Goal: Task Accomplishment & Management: Manage account settings

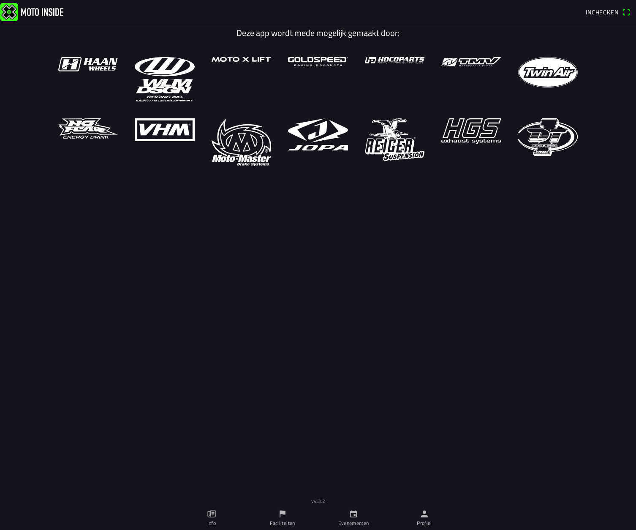
click at [282, 515] on icon "flag" at bounding box center [282, 513] width 9 height 9
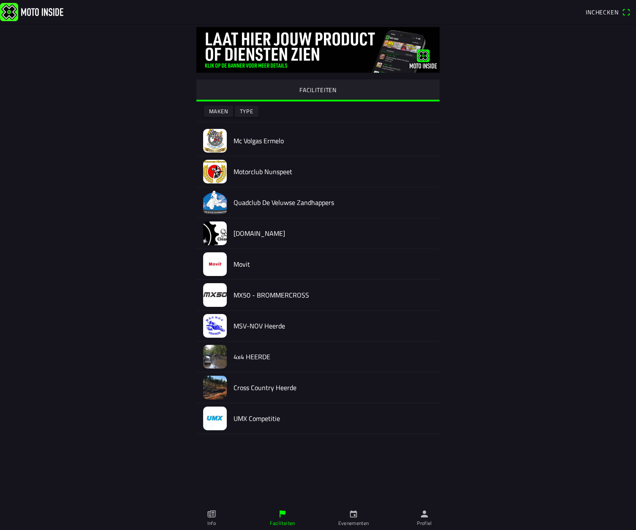
click at [218, 146] on img at bounding box center [215, 141] width 24 height 24
click at [218, 146] on div at bounding box center [318, 253] width 636 height 506
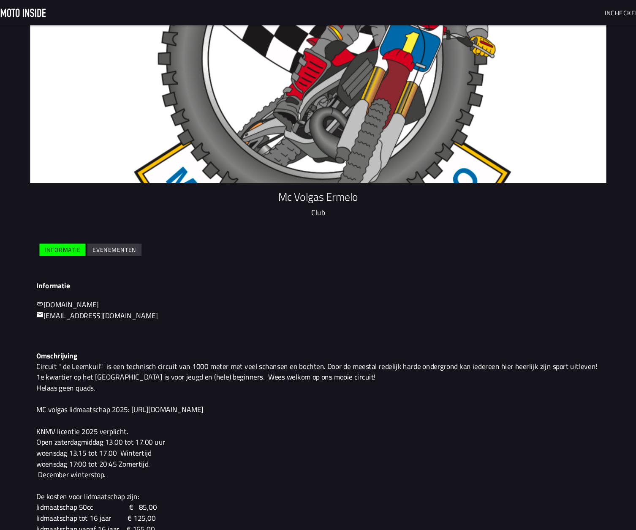
scroll to position [11, 0]
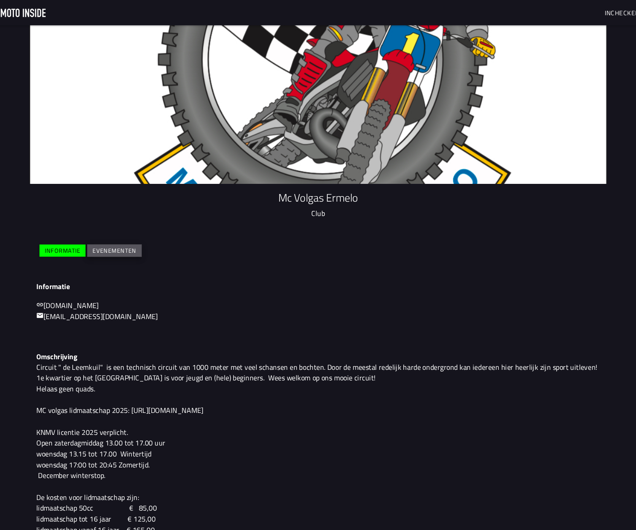
click at [0, 0] on slot "Evenementen" at bounding box center [0, 0] width 0 height 0
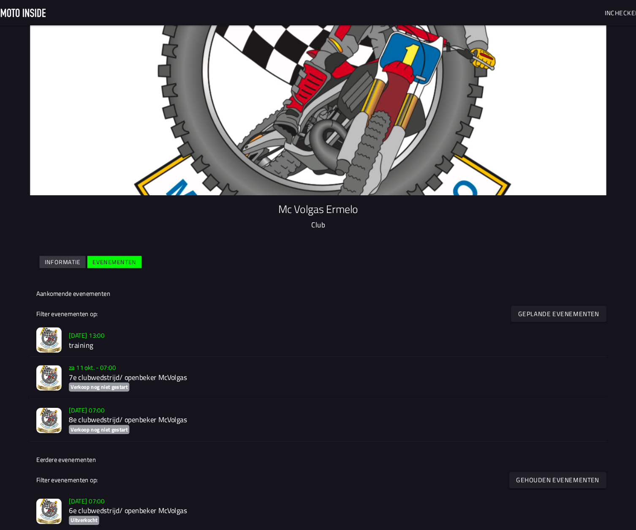
click at [54, 312] on img at bounding box center [66, 318] width 24 height 24
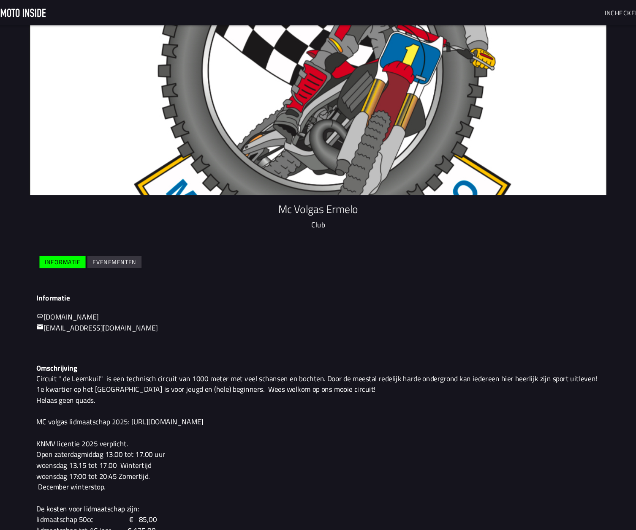
click at [0, 0] on slot "Evenementen" at bounding box center [0, 0] width 0 height 0
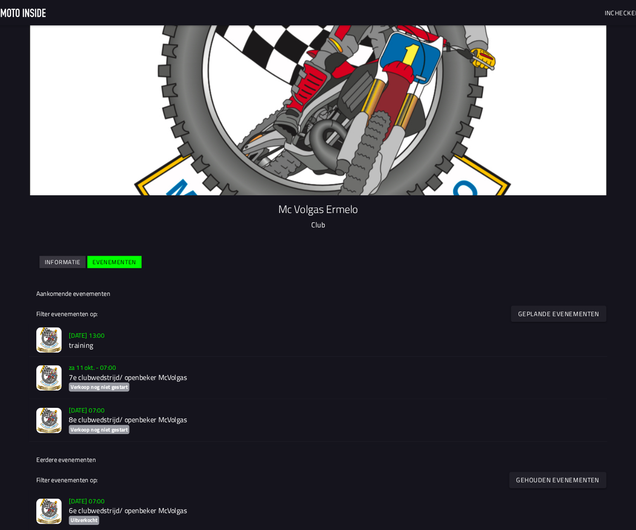
click at [54, 316] on img at bounding box center [66, 318] width 24 height 24
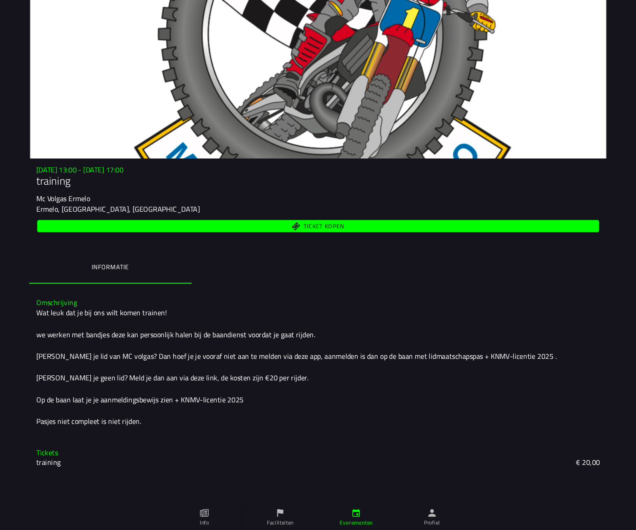
click at [278, 509] on icon "flag" at bounding box center [282, 513] width 9 height 9
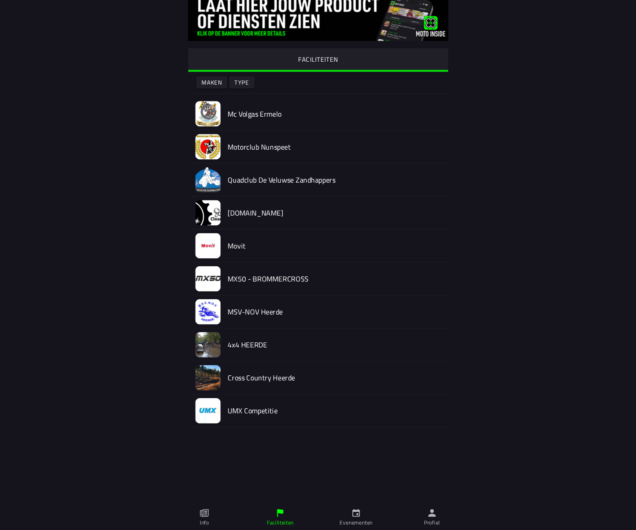
click at [203, 129] on img at bounding box center [215, 141] width 24 height 24
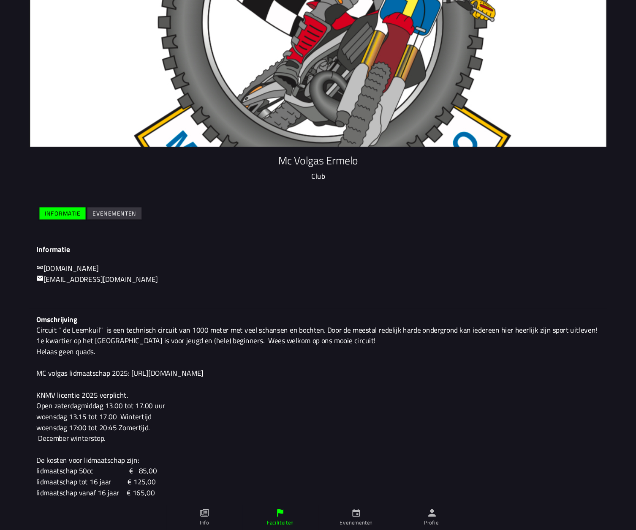
scroll to position [11, 0]
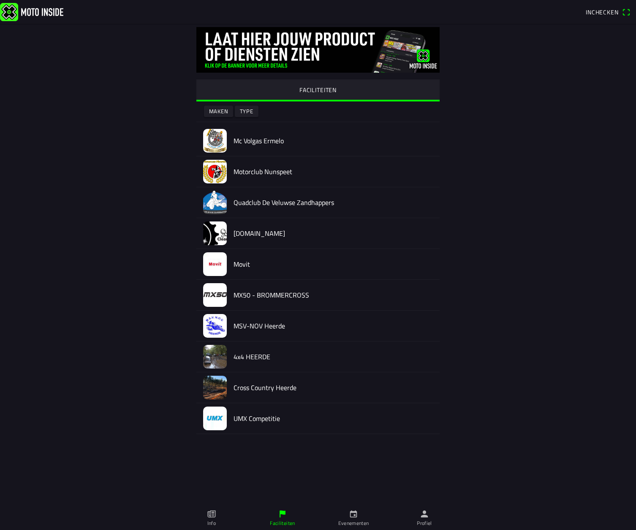
click at [218, 138] on img at bounding box center [215, 141] width 24 height 24
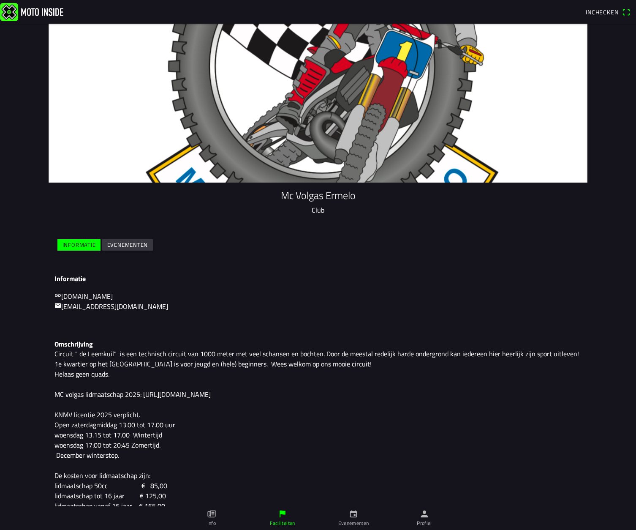
click at [604, 7] on span "Inchecken" at bounding box center [608, 12] width 44 height 14
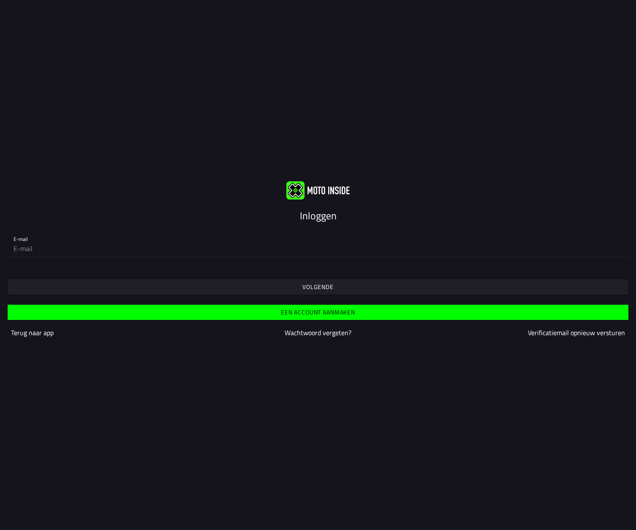
type input "[PERSON_NAME][EMAIL_ADDRESS][DOMAIN_NAME]"
click at [0, 0] on slot "Inloggen" at bounding box center [0, 0] width 0 height 0
click at [229, 248] on input "[PERSON_NAME][EMAIL_ADDRESS][DOMAIN_NAME]" at bounding box center [318, 248] width 609 height 17
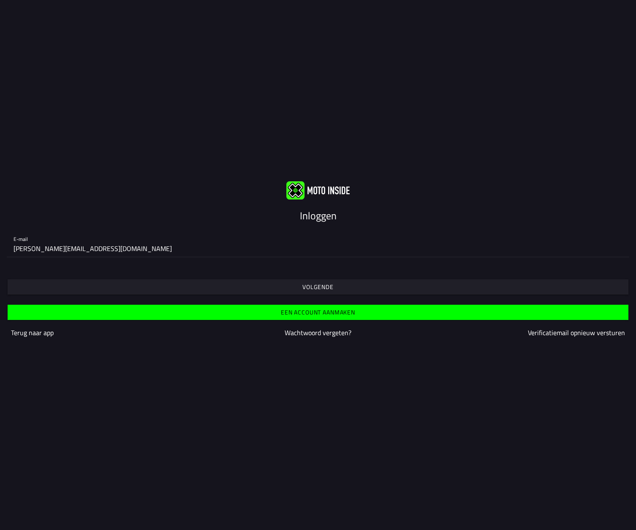
click at [229, 248] on input "[PERSON_NAME][EMAIL_ADDRESS][DOMAIN_NAME]" at bounding box center [318, 248] width 609 height 17
click at [0, 0] on slot "Volgende" at bounding box center [0, 0] width 0 height 0
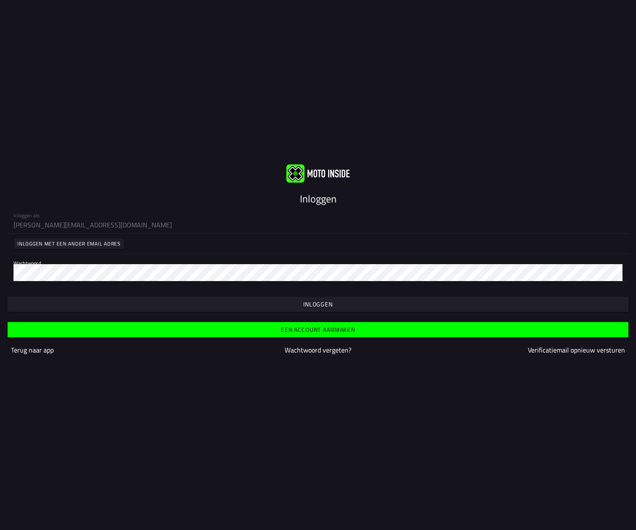
click at [0, 0] on slot "Inloggen" at bounding box center [0, 0] width 0 height 0
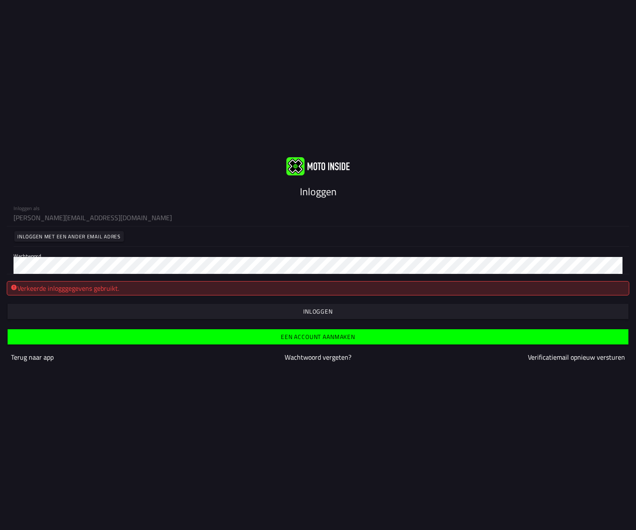
click at [0, 0] on slot "Inloggen" at bounding box center [0, 0] width 0 height 0
click at [24, 289] on div "Verkeerde inlogggegevens gebruikt." at bounding box center [318, 288] width 623 height 14
click at [0, 0] on slot "Inloggen" at bounding box center [0, 0] width 0 height 0
click at [42, 293] on div "Verkeerde inlogggegevens gebruikt." at bounding box center [318, 288] width 623 height 14
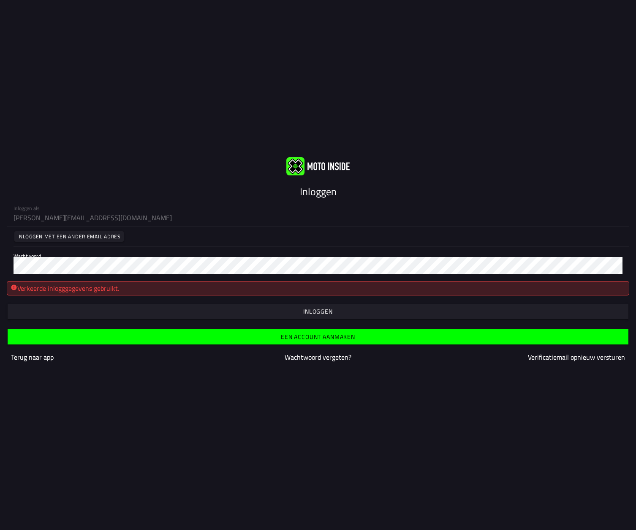
click at [0, 0] on slot "Inloggen" at bounding box center [0, 0] width 0 height 0
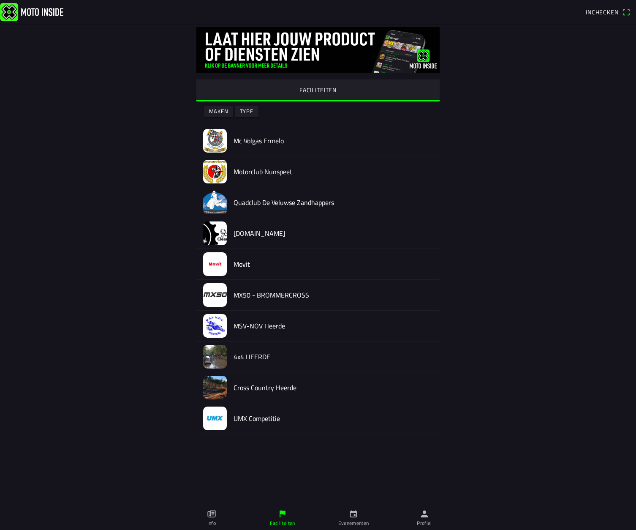
click at [216, 139] on img at bounding box center [215, 141] width 24 height 24
click at [356, 513] on icon "calendar" at bounding box center [353, 513] width 9 height 9
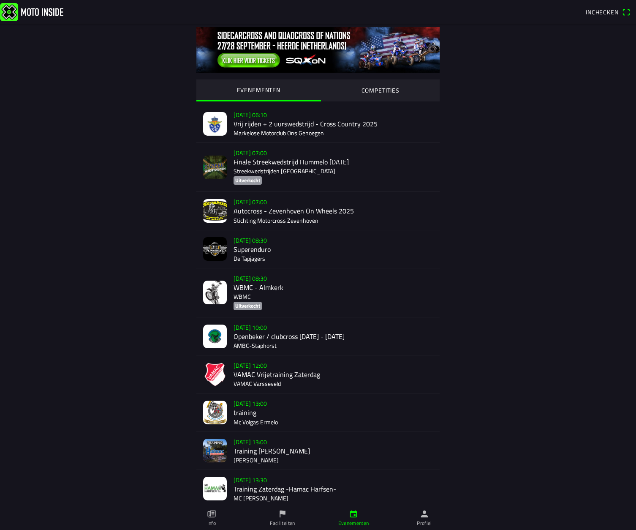
click at [286, 514] on icon "flag" at bounding box center [282, 513] width 9 height 9
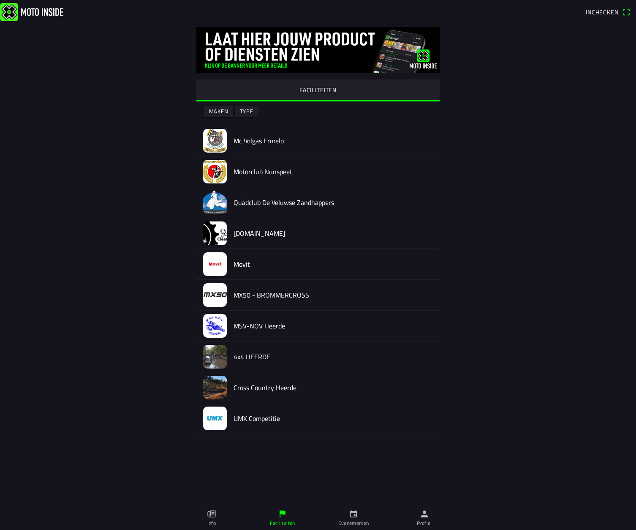
click at [214, 137] on img at bounding box center [215, 141] width 24 height 24
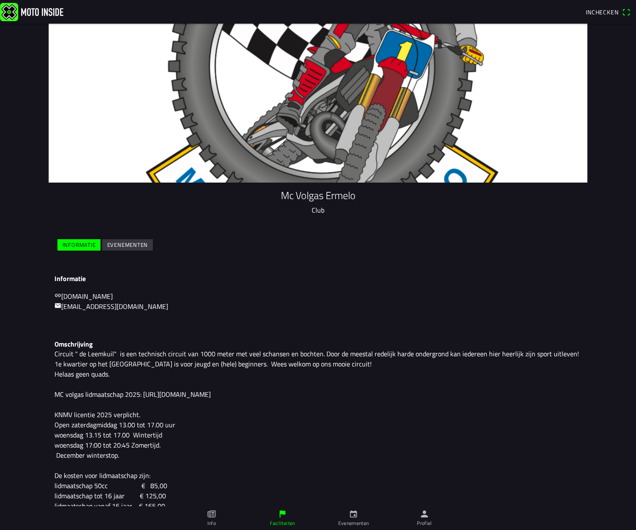
click at [0, 0] on slot "Evenementen" at bounding box center [0, 0] width 0 height 0
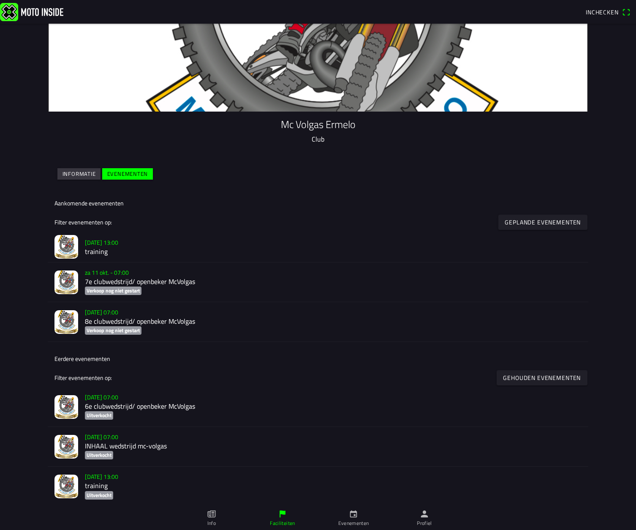
scroll to position [76, 0]
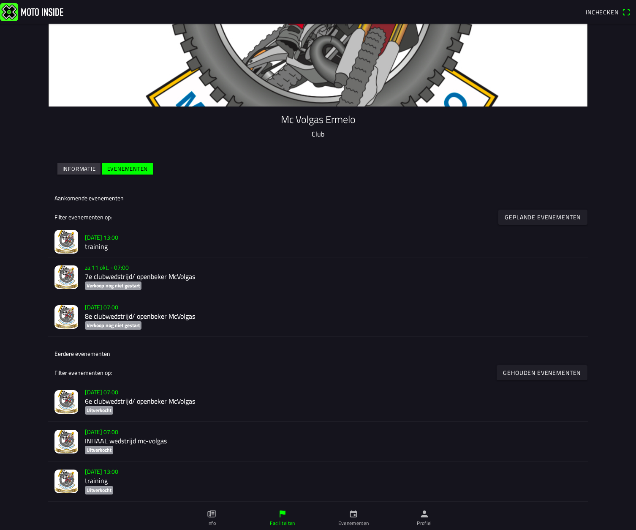
click at [66, 236] on img at bounding box center [66, 242] width 24 height 24
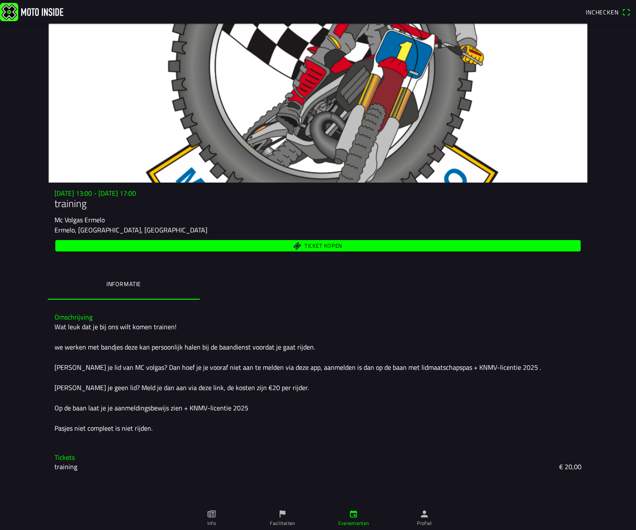
click at [285, 514] on icon "flag" at bounding box center [282, 513] width 9 height 9
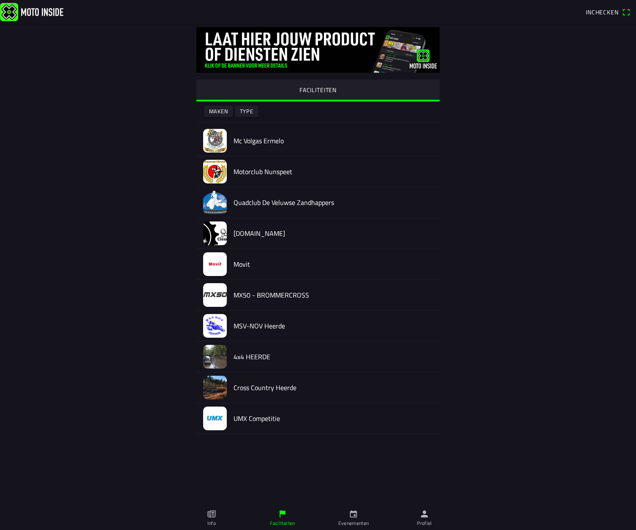
click at [216, 139] on img at bounding box center [215, 141] width 24 height 24
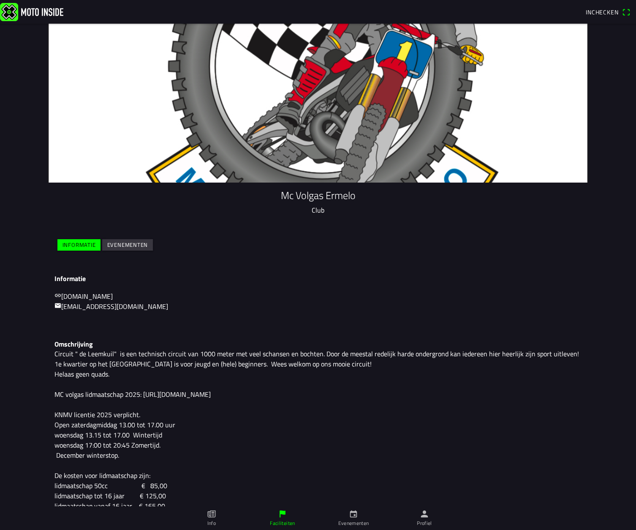
click at [0, 0] on slot "Evenementen" at bounding box center [0, 0] width 0 height 0
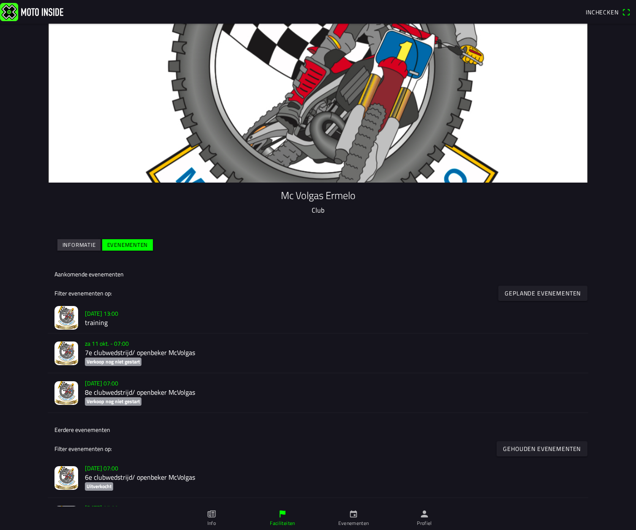
click at [67, 321] on img at bounding box center [66, 318] width 24 height 24
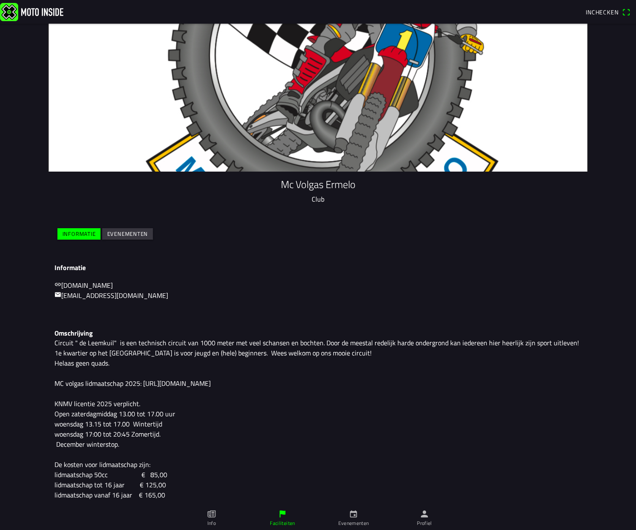
scroll to position [11, 0]
click at [213, 515] on icon "paper" at bounding box center [211, 513] width 9 height 9
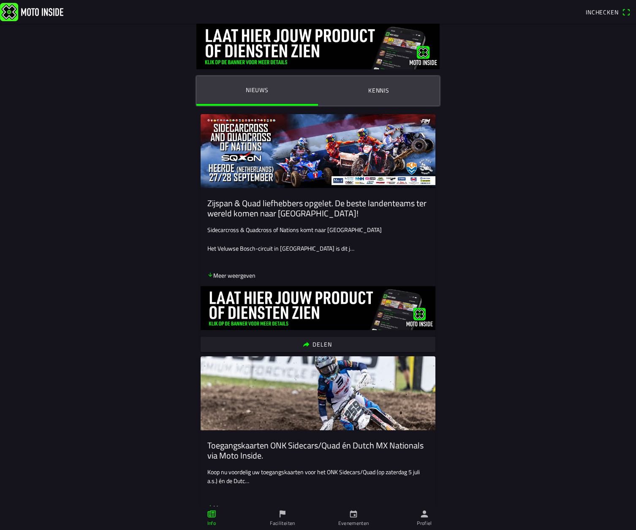
click at [604, 11] on span "Inchecken" at bounding box center [602, 12] width 33 height 9
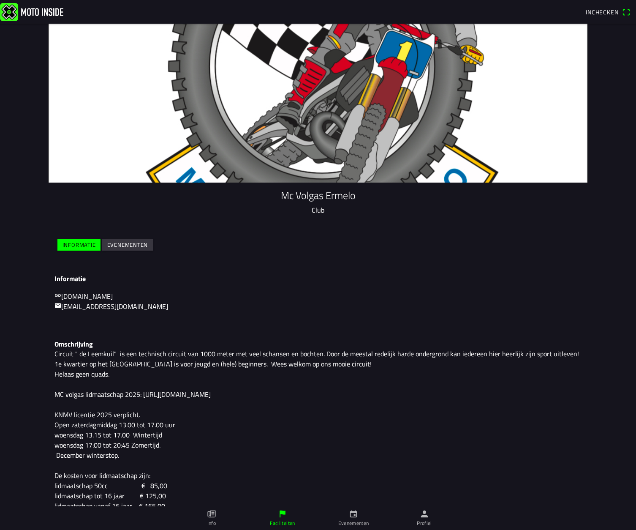
click at [0, 0] on slot "Evenementen" at bounding box center [0, 0] width 0 height 0
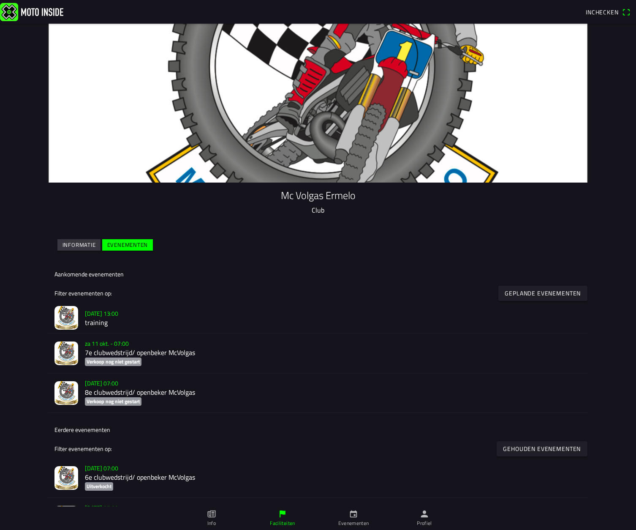
click at [71, 317] on img at bounding box center [66, 318] width 24 height 24
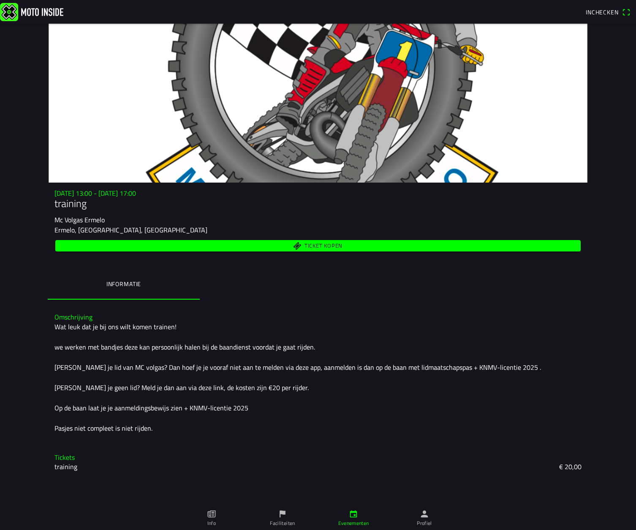
click at [282, 518] on icon "flag" at bounding box center [282, 513] width 9 height 9
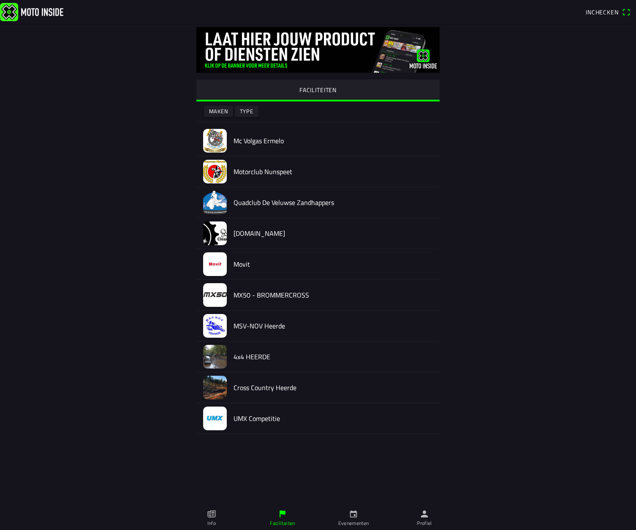
click at [219, 144] on img at bounding box center [215, 141] width 24 height 24
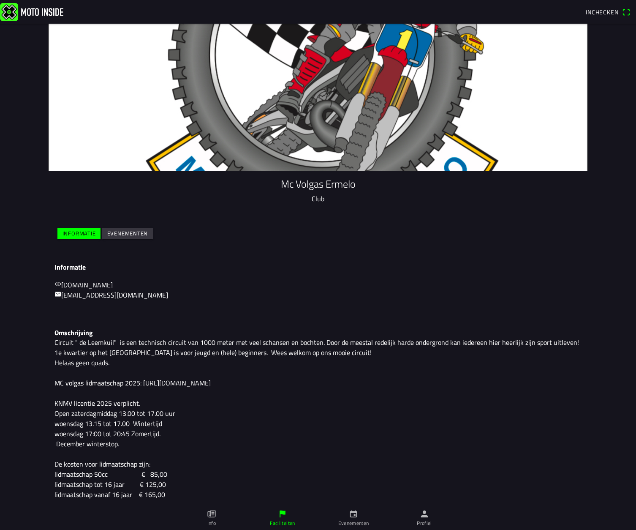
scroll to position [11, 0]
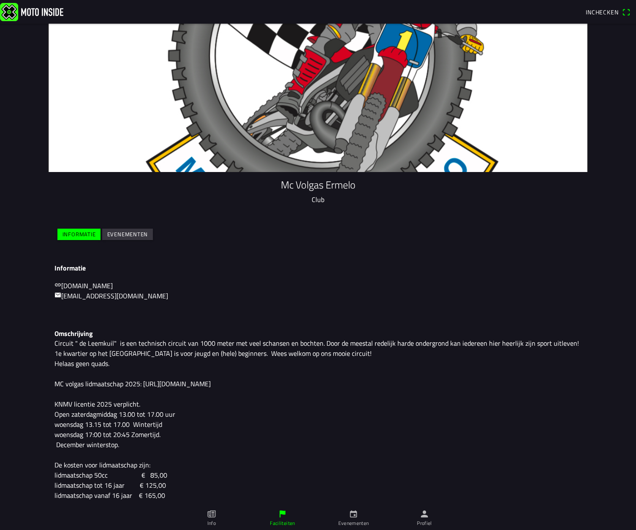
click at [355, 514] on icon "calendar" at bounding box center [353, 513] width 9 height 9
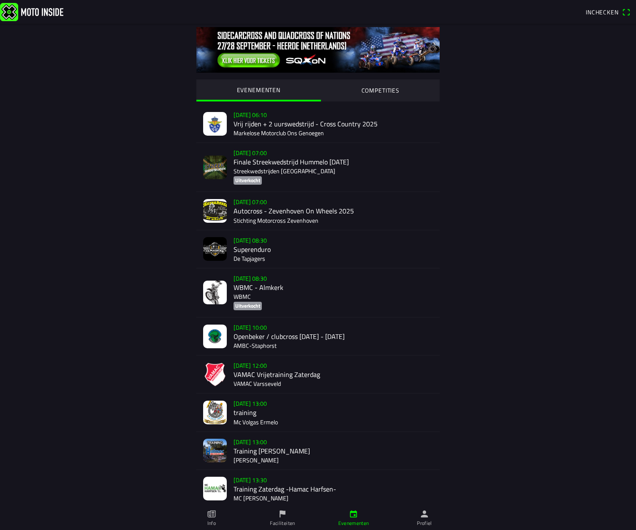
click at [603, 11] on span "Inchecken" at bounding box center [602, 12] width 33 height 9
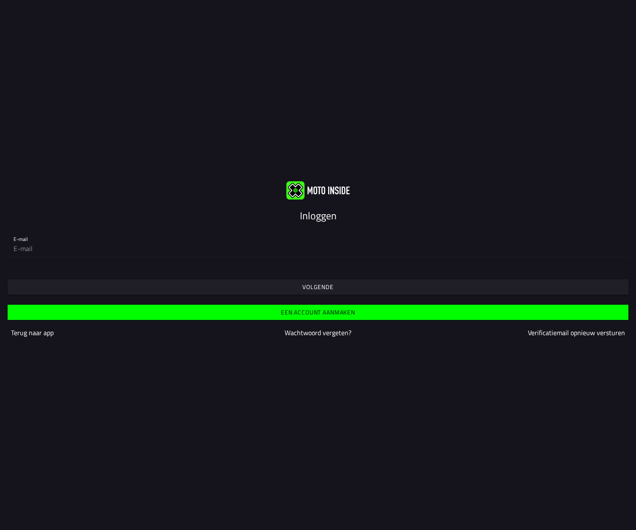
click at [0, 0] on slot "Volgende" at bounding box center [0, 0] width 0 height 0
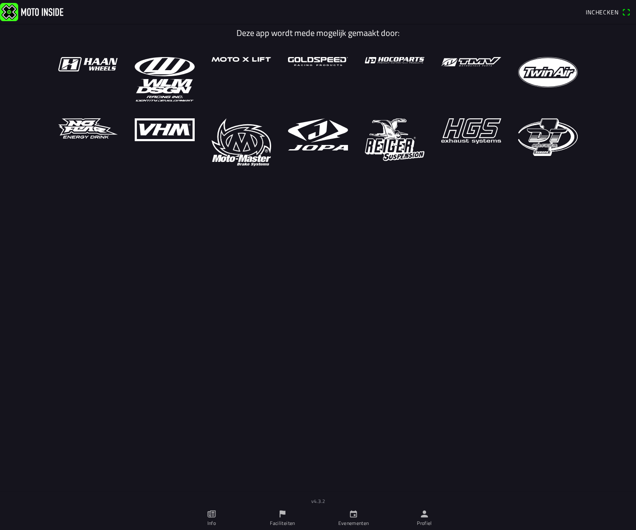
click at [286, 512] on icon "flag" at bounding box center [282, 513] width 9 height 9
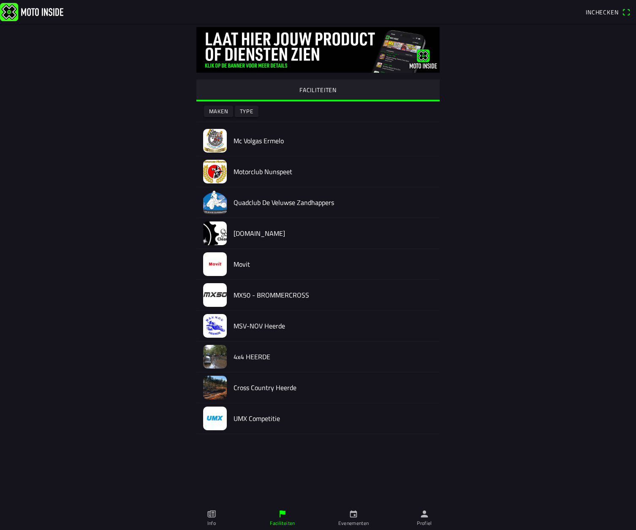
click at [212, 138] on img at bounding box center [215, 141] width 24 height 24
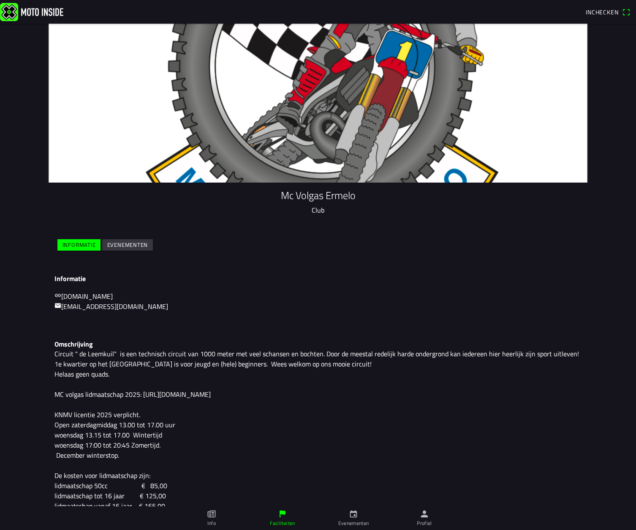
click at [354, 514] on icon "calendar" at bounding box center [353, 513] width 9 height 9
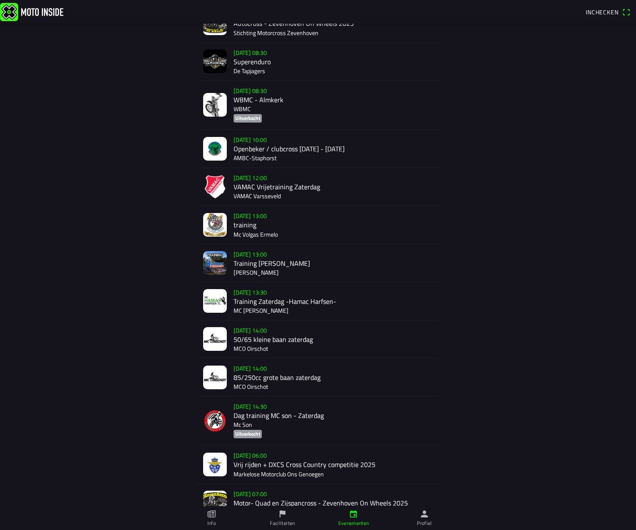
scroll to position [175, 0]
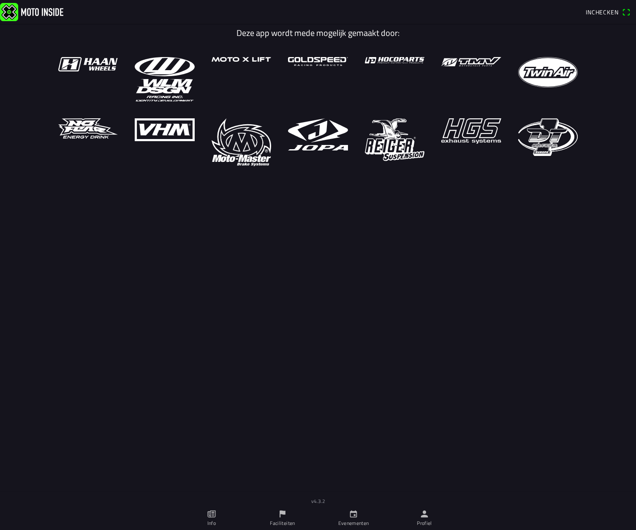
click at [354, 512] on icon "calendar" at bounding box center [353, 513] width 7 height 7
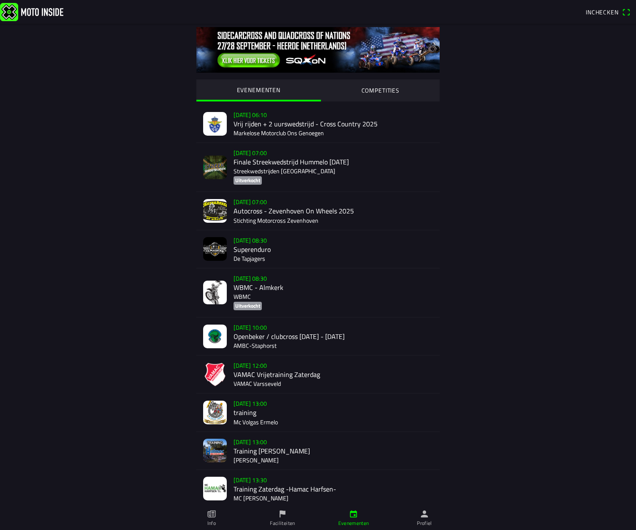
click at [627, 13] on span "Inchecken" at bounding box center [608, 12] width 44 height 14
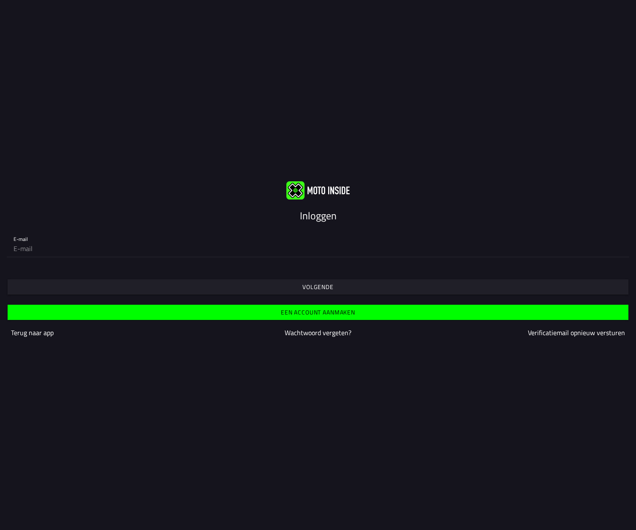
click at [618, 250] on input "email" at bounding box center [318, 248] width 609 height 17
type input "[PERSON_NAME][EMAIL_ADDRESS][DOMAIN_NAME]"
click at [0, 0] on slot "Volgende" at bounding box center [0, 0] width 0 height 0
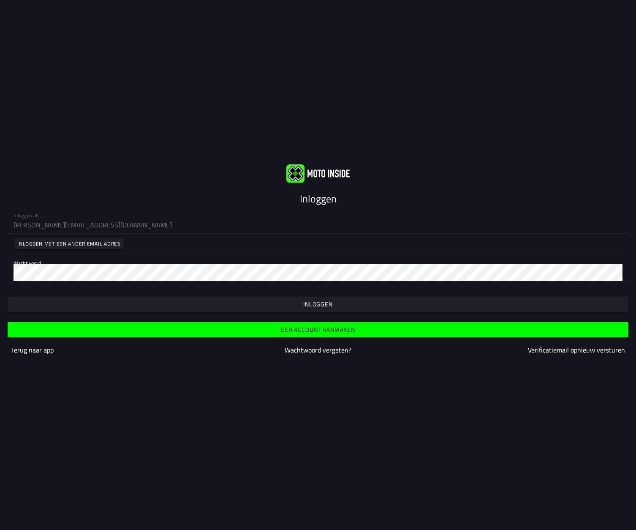
click at [0, 0] on slot "Inloggen" at bounding box center [0, 0] width 0 height 0
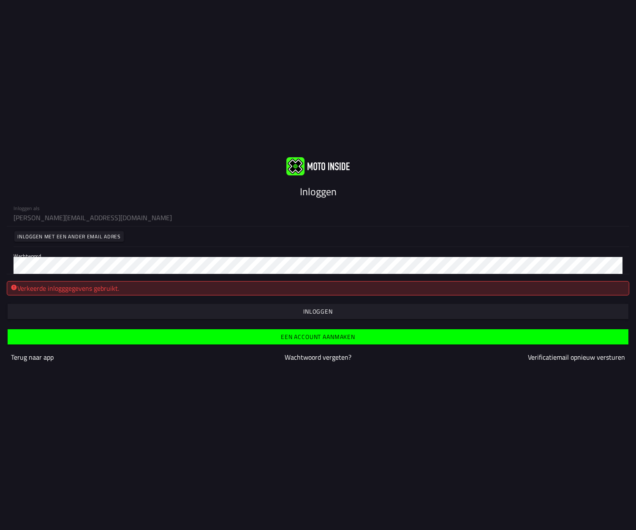
click at [0, 0] on slot "Inloggen" at bounding box center [0, 0] width 0 height 0
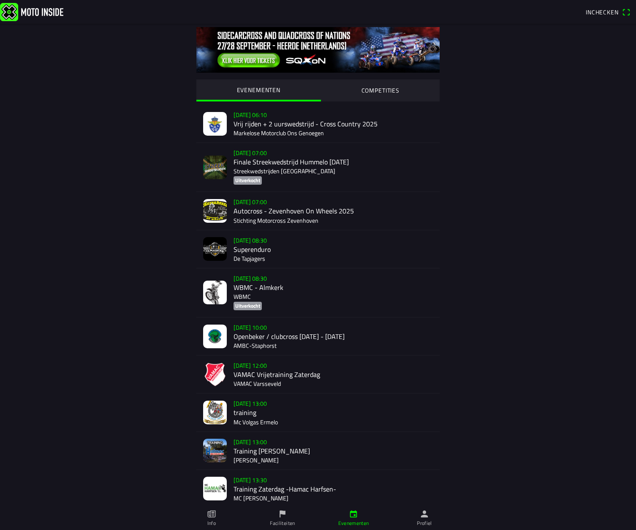
click at [289, 518] on link "Faciliteiten" at bounding box center [282, 518] width 71 height 24
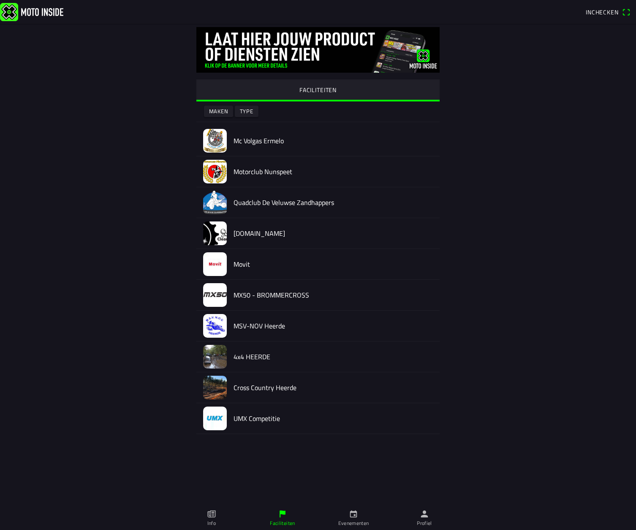
click at [214, 136] on img at bounding box center [215, 141] width 24 height 24
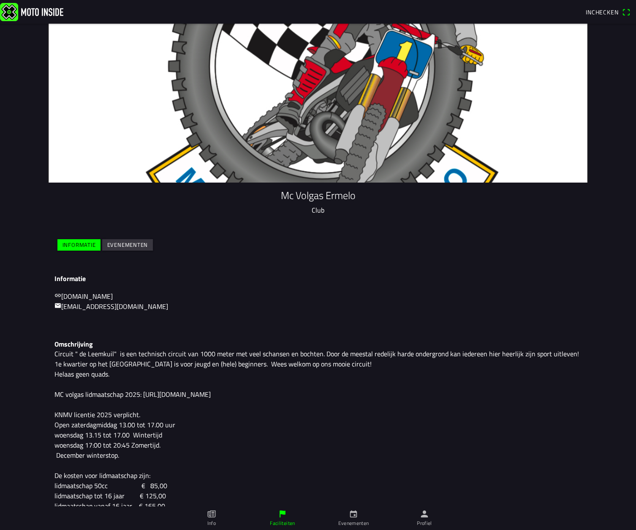
click at [0, 0] on slot "Evenementen" at bounding box center [0, 0] width 0 height 0
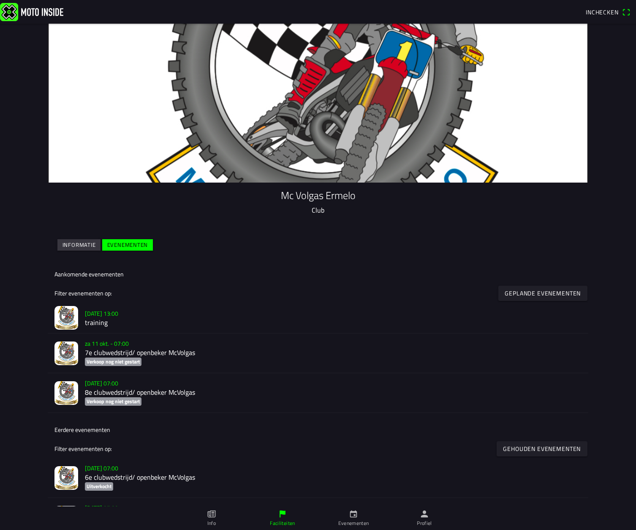
scroll to position [0, 0]
click at [69, 316] on img at bounding box center [66, 317] width 24 height 24
click at [68, 316] on img at bounding box center [66, 317] width 24 height 24
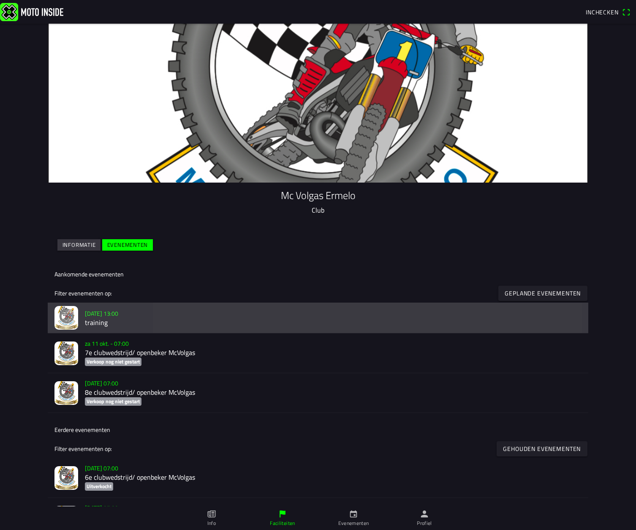
scroll to position [3, 0]
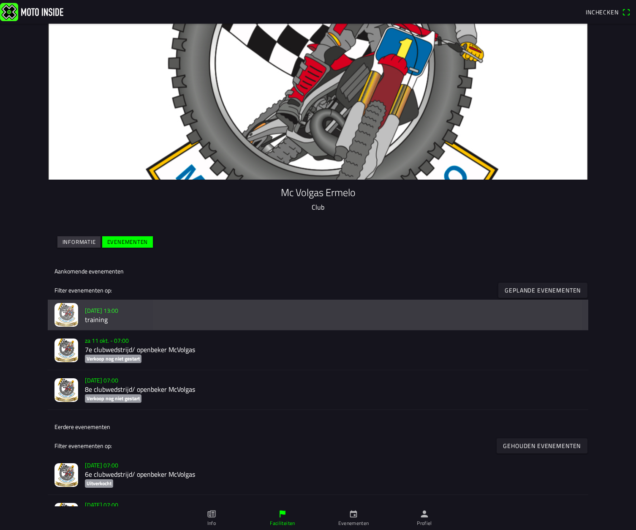
click at [68, 316] on img at bounding box center [66, 315] width 24 height 24
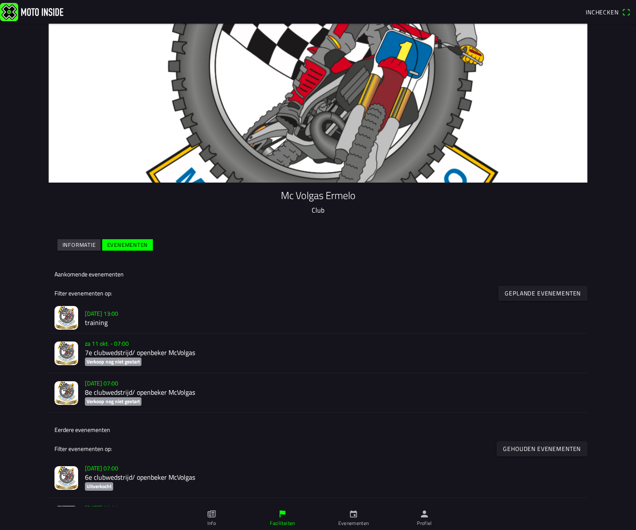
scroll to position [2, 0]
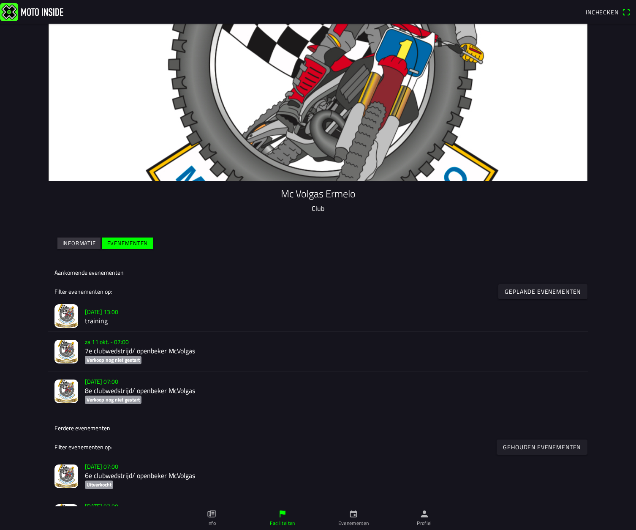
click at [0, 0] on slot "Geplande evenementen" at bounding box center [0, 0] width 0 height 0
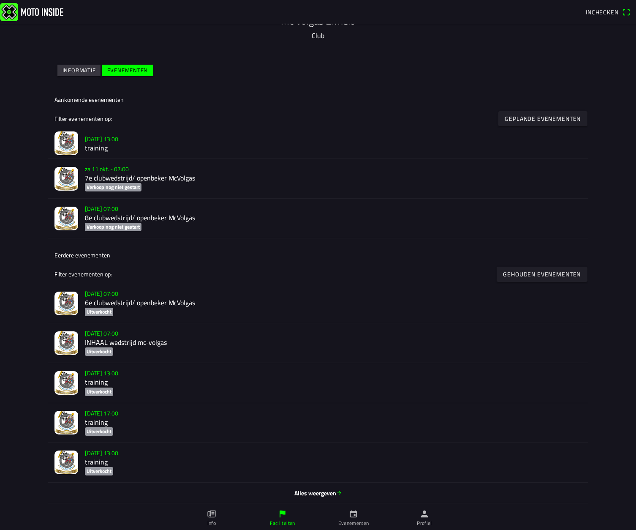
scroll to position [174, 0]
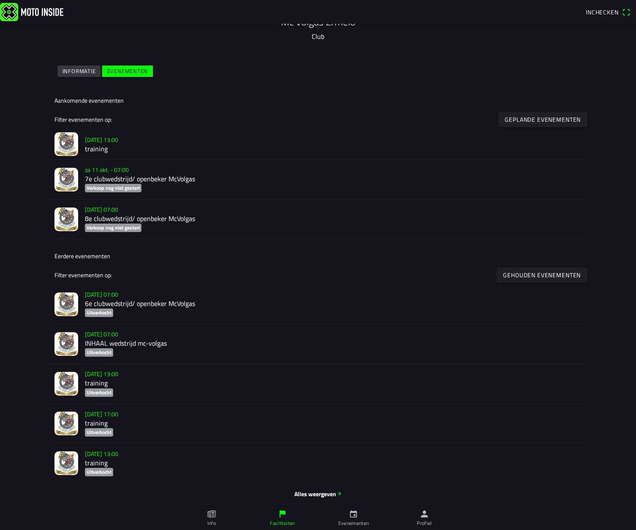
click at [284, 515] on icon "flag" at bounding box center [282, 513] width 9 height 9
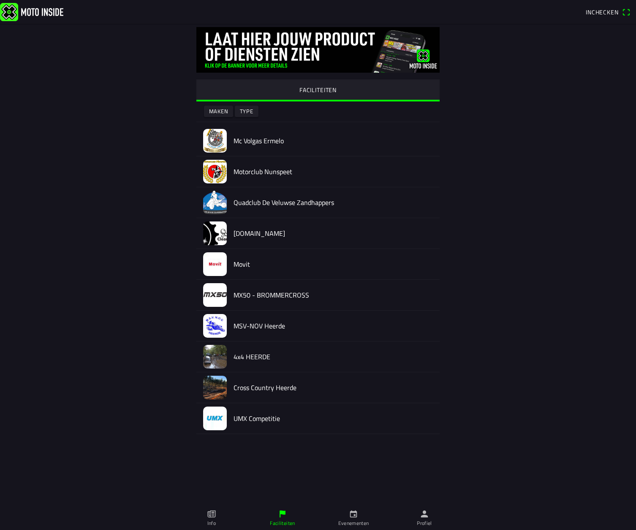
click at [212, 135] on img at bounding box center [215, 141] width 24 height 24
click at [280, 513] on icon "flag" at bounding box center [282, 513] width 9 height 9
click at [352, 514] on icon "calendar" at bounding box center [353, 513] width 9 height 9
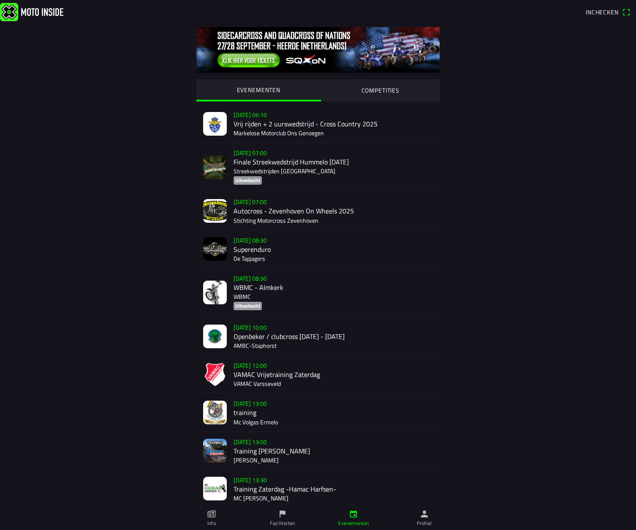
click at [423, 518] on link "Profiel" at bounding box center [424, 518] width 71 height 24
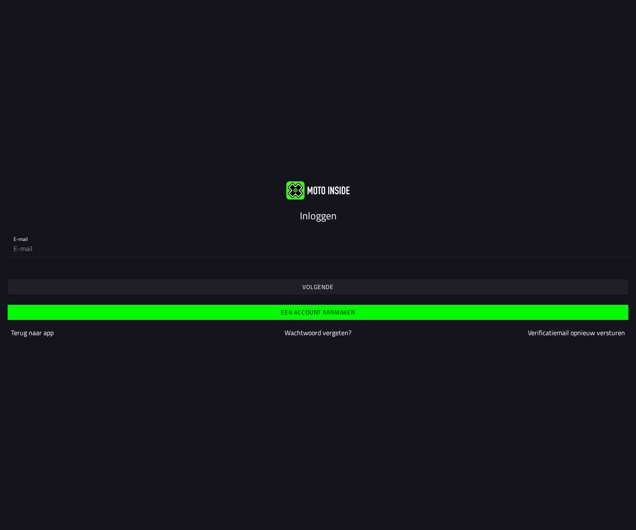
type input "[PERSON_NAME][EMAIL_ADDRESS][DOMAIN_NAME]"
click at [0, 0] on slot "Volgende" at bounding box center [0, 0] width 0 height 0
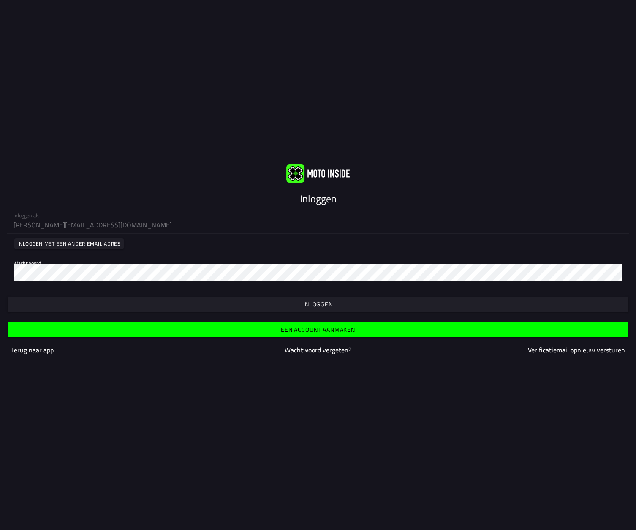
click at [0, 0] on slot "Inloggen" at bounding box center [0, 0] width 0 height 0
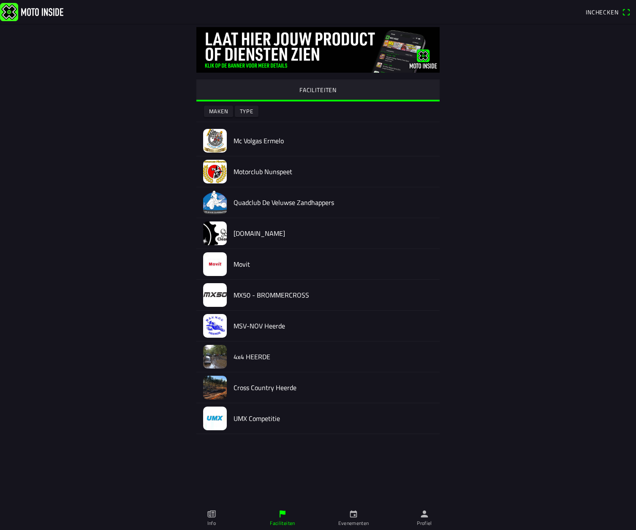
click at [218, 138] on img at bounding box center [215, 141] width 24 height 24
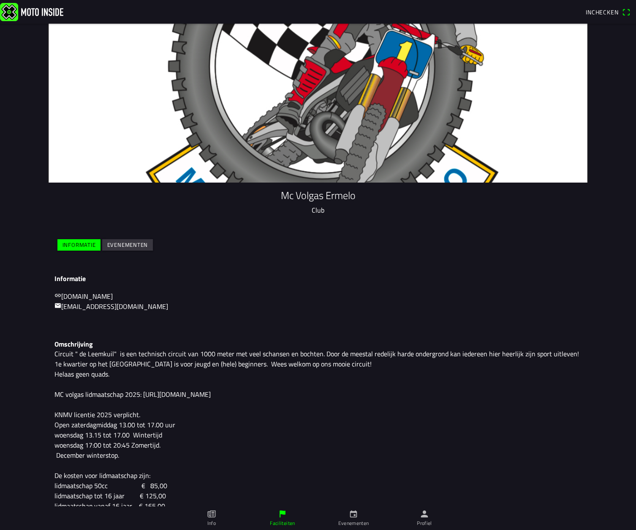
click at [0, 0] on slot "Evenementen" at bounding box center [0, 0] width 0 height 0
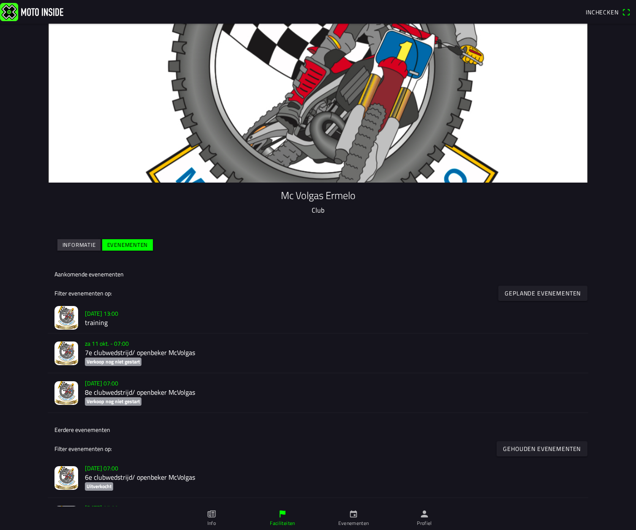
click at [65, 316] on img at bounding box center [66, 318] width 24 height 24
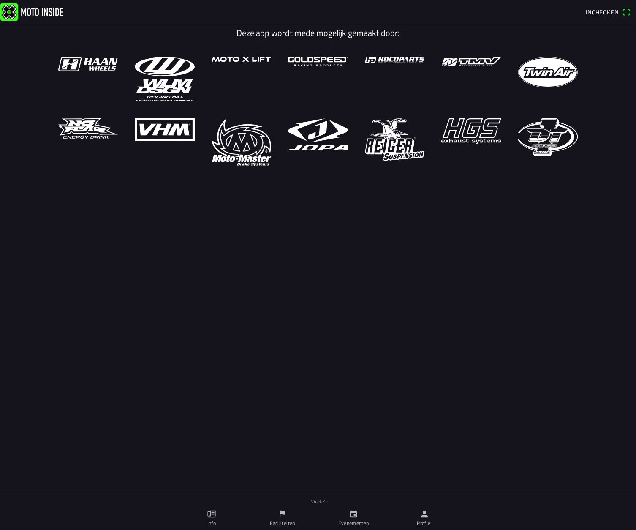
click at [283, 511] on icon "flag" at bounding box center [283, 513] width 6 height 7
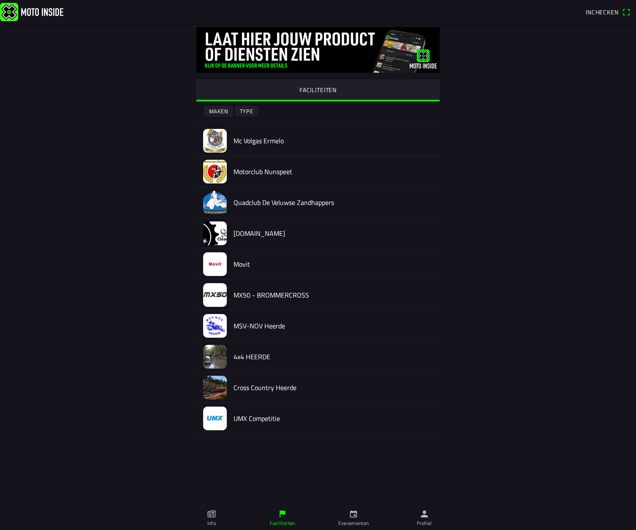
click at [218, 139] on img at bounding box center [215, 141] width 24 height 24
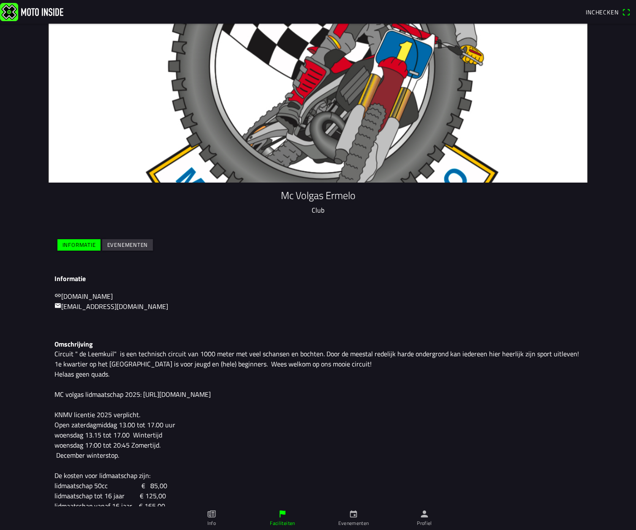
scroll to position [3, 0]
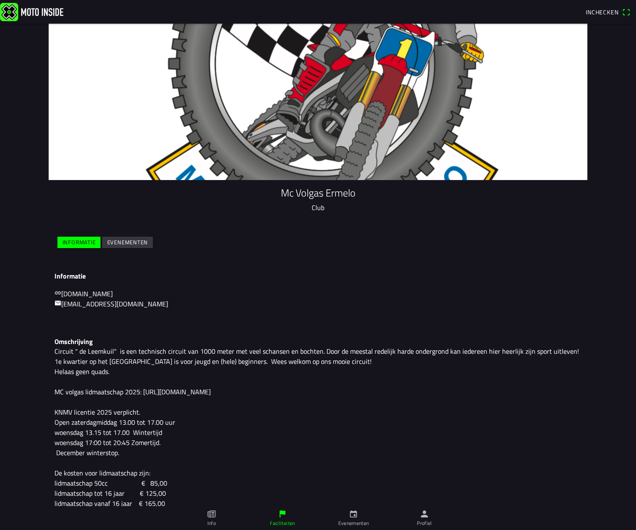
click at [0, 0] on slot "Evenementen" at bounding box center [0, 0] width 0 height 0
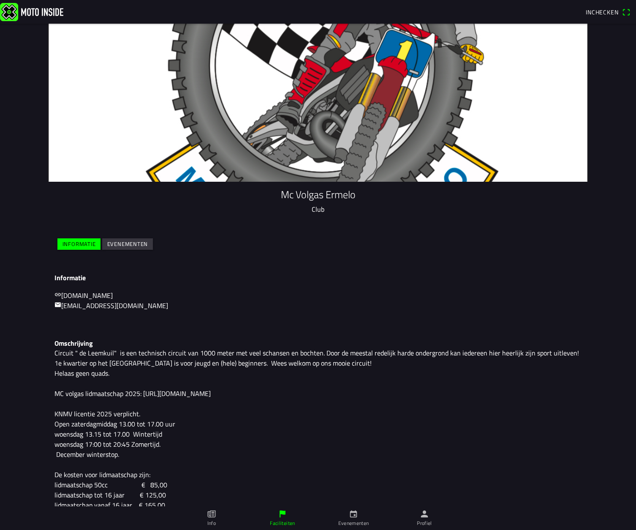
scroll to position [0, 0]
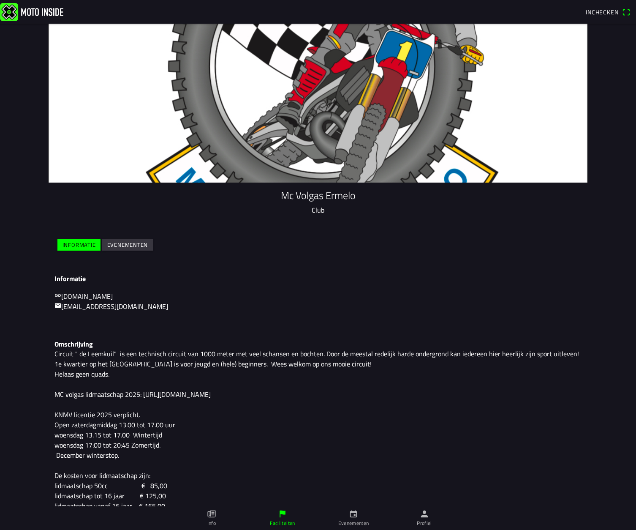
click at [0, 0] on slot "Evenementen" at bounding box center [0, 0] width 0 height 0
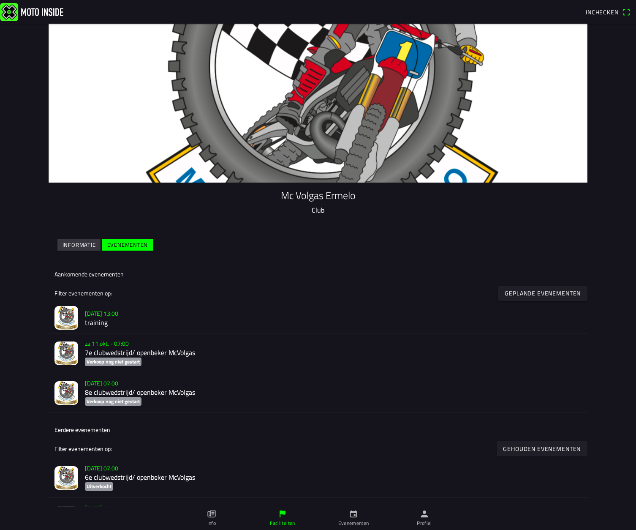
click at [67, 314] on img at bounding box center [66, 318] width 24 height 24
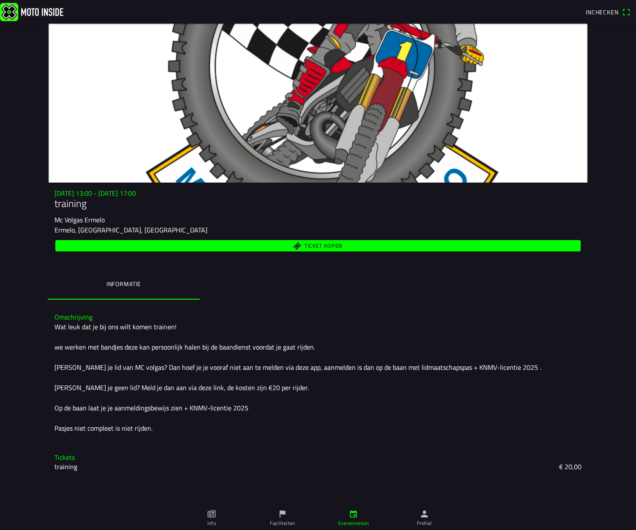
click at [425, 517] on icon "person" at bounding box center [424, 513] width 9 height 9
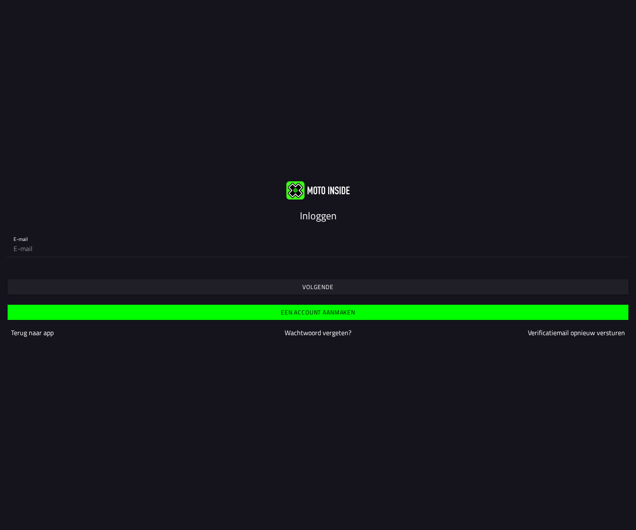
type input "[PERSON_NAME][EMAIL_ADDRESS][DOMAIN_NAME]"
click at [56, 286] on span "Volgende" at bounding box center [318, 286] width 608 height 15
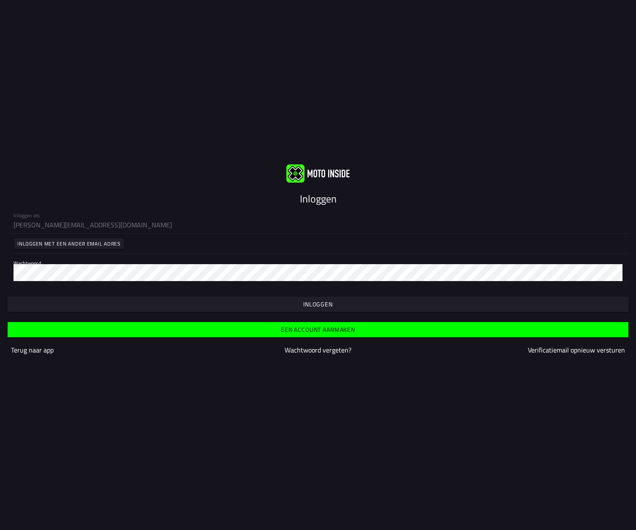
click at [289, 303] on span "button" at bounding box center [318, 304] width 608 height 15
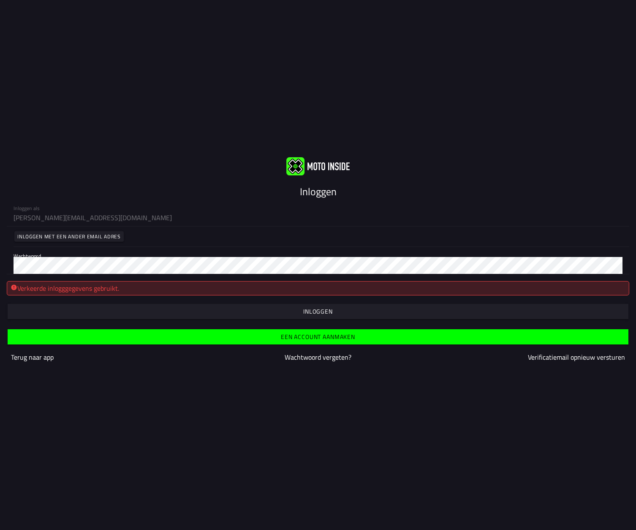
click at [0, 0] on slot "Verificatiemail opnieuw versturen" at bounding box center [0, 0] width 0 height 0
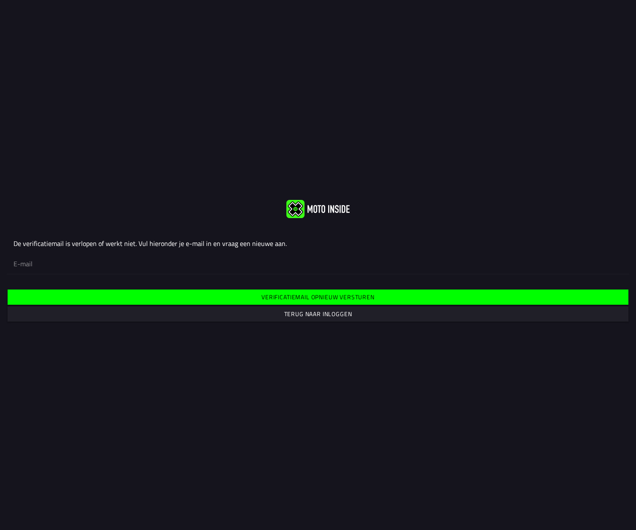
click at [0, 0] on slot "Terug naar inloggen" at bounding box center [0, 0] width 0 height 0
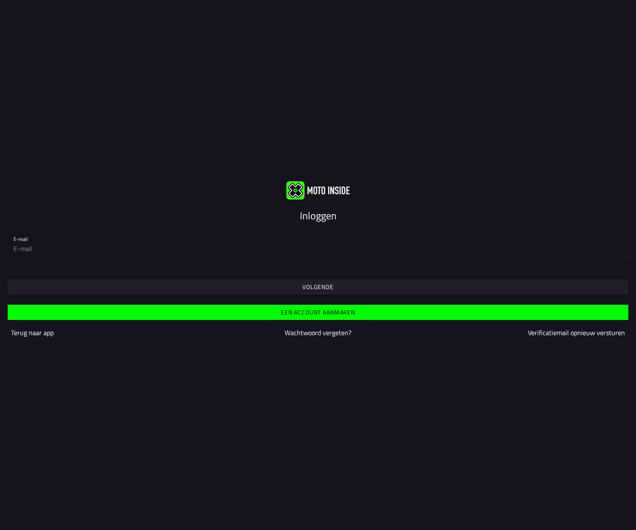
click at [35, 287] on span "Volgende" at bounding box center [318, 286] width 608 height 15
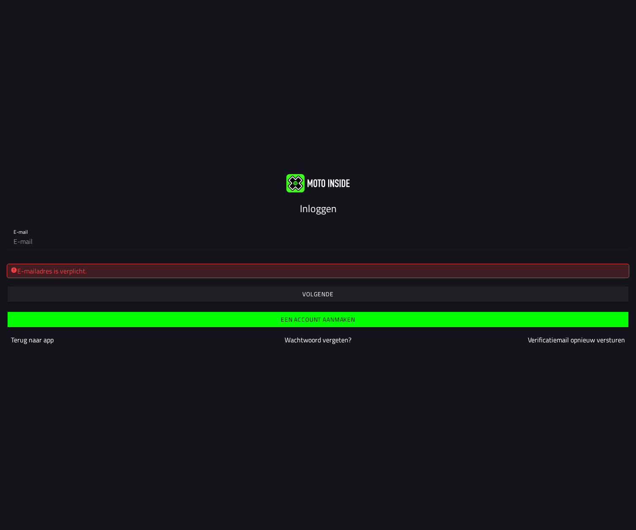
click at [19, 271] on div "E-mailadres is verplicht." at bounding box center [318, 271] width 615 height 10
drag, startPoint x: 29, startPoint y: 273, endPoint x: 42, endPoint y: 270, distance: 13.8
click at [33, 272] on div "E-mailadres is verplicht." at bounding box center [318, 271] width 615 height 10
click at [0, 0] on slot "Volgende" at bounding box center [0, 0] width 0 height 0
click at [30, 287] on span "button" at bounding box center [318, 293] width 608 height 15
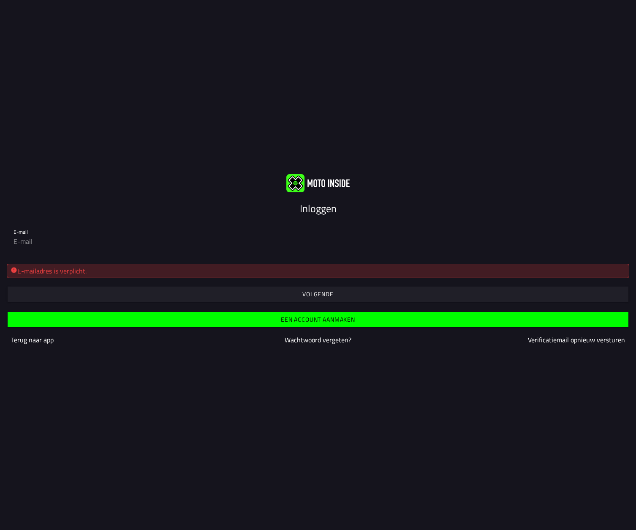
click at [45, 273] on div "E-mailadres is verplicht." at bounding box center [318, 271] width 615 height 10
drag, startPoint x: 25, startPoint y: 270, endPoint x: 30, endPoint y: 270, distance: 5.1
click at [26, 270] on div "E-mailadres is verplicht." at bounding box center [318, 271] width 615 height 10
drag, startPoint x: 16, startPoint y: 239, endPoint x: 27, endPoint y: 241, distance: 12.0
type input "[PERSON_NAME][EMAIL_ADDRESS][DOMAIN_NAME]"
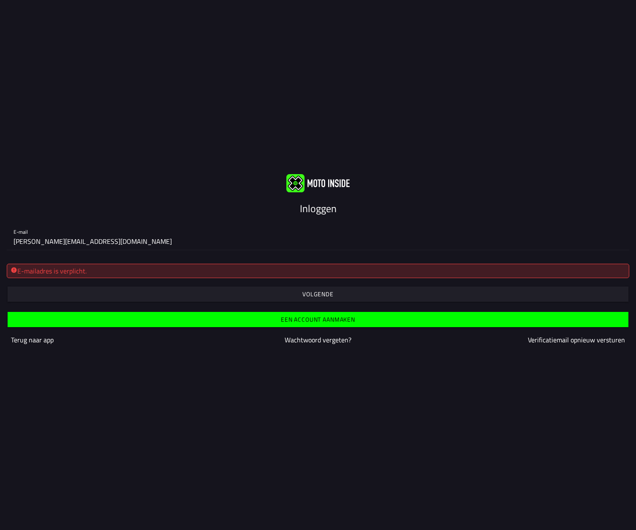
click at [0, 0] on slot "Volgende" at bounding box center [0, 0] width 0 height 0
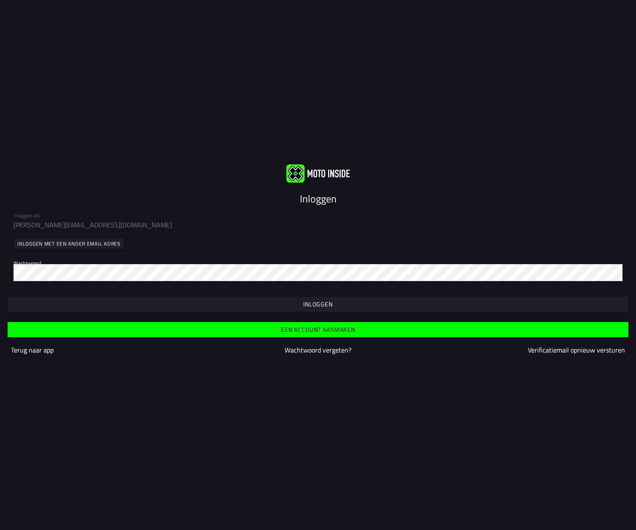
click at [0, 0] on slot "Inloggen" at bounding box center [0, 0] width 0 height 0
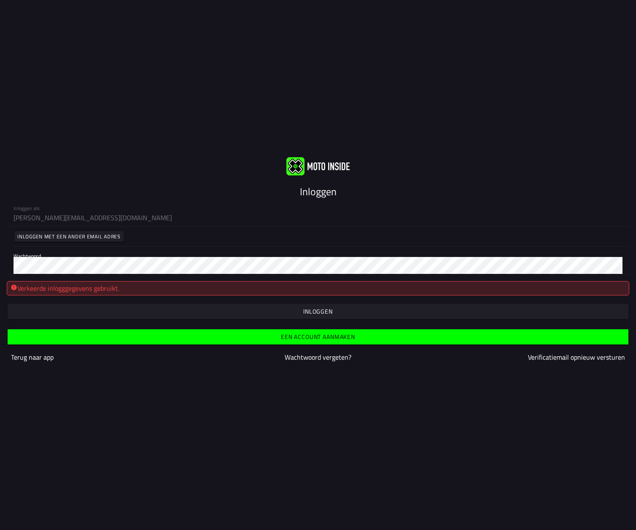
click at [0, 0] on slot "Verificatiemail opnieuw versturen" at bounding box center [0, 0] width 0 height 0
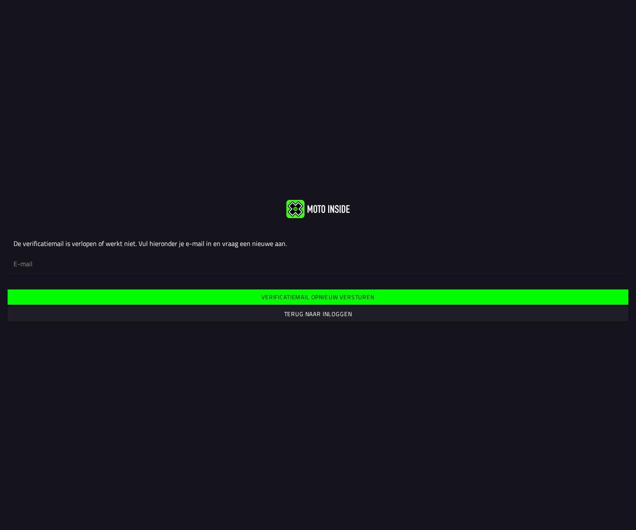
click at [0, 0] on slot "Terug naar inloggen" at bounding box center [0, 0] width 0 height 0
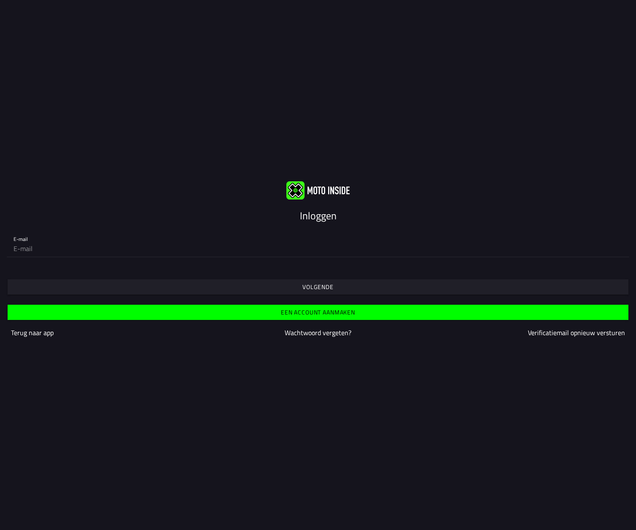
type input "[PERSON_NAME][EMAIL_ADDRESS][DOMAIN_NAME]"
click at [59, 286] on span "Volgende" at bounding box center [318, 286] width 608 height 15
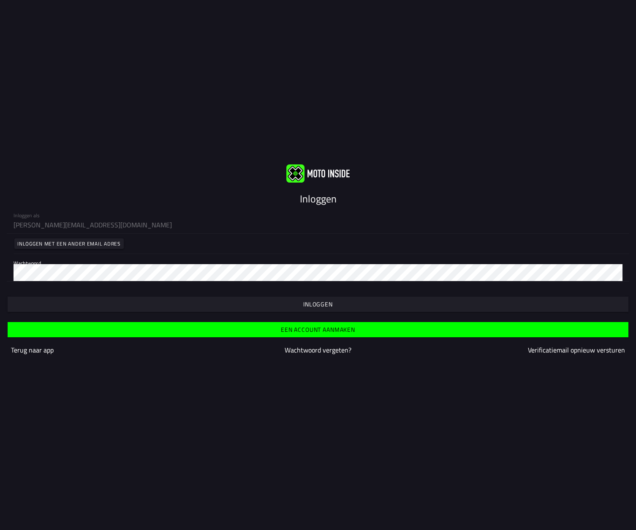
click at [0, 0] on slot "Inloggen" at bounding box center [0, 0] width 0 height 0
